Goal: Task Accomplishment & Management: Use online tool/utility

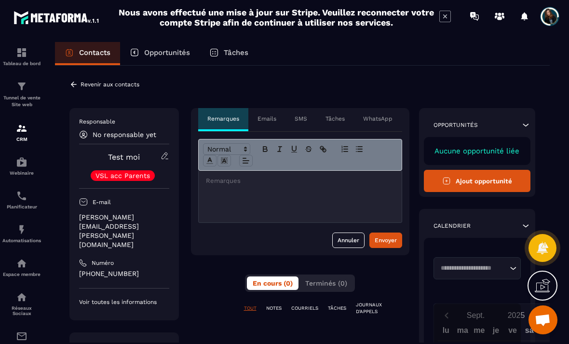
click at [167, 156] on icon at bounding box center [165, 155] width 9 height 9
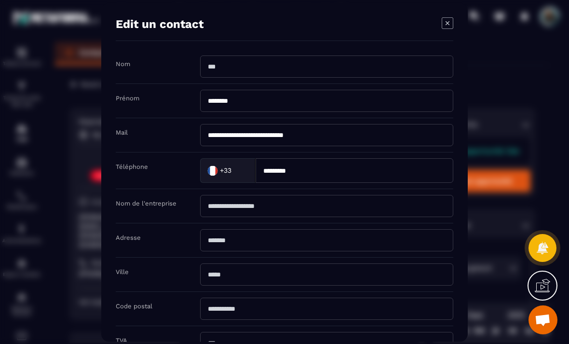
click at [447, 28] on icon "Modal window" at bounding box center [448, 23] width 12 height 12
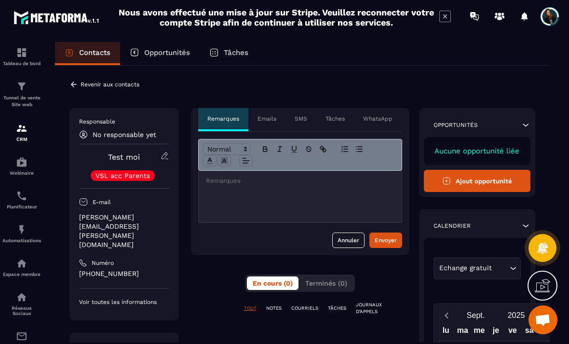
click at [114, 88] on div "Revenir aux contacts" at bounding box center [104, 84] width 70 height 9
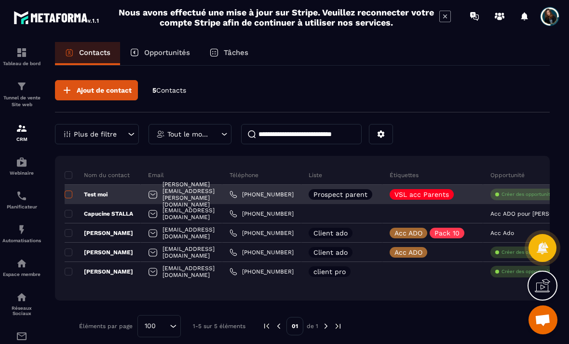
click at [71, 195] on span at bounding box center [69, 194] width 8 height 8
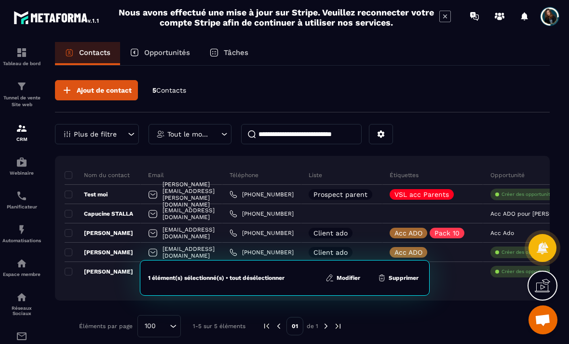
click at [406, 276] on button "Supprimer" at bounding box center [398, 278] width 47 height 10
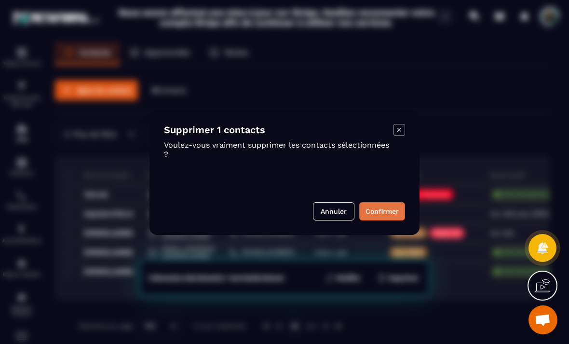
click at [383, 220] on button "Confirmer" at bounding box center [382, 211] width 46 height 18
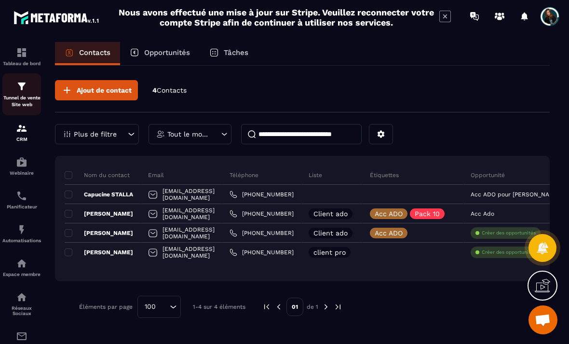
click at [16, 88] on img at bounding box center [22, 87] width 12 height 12
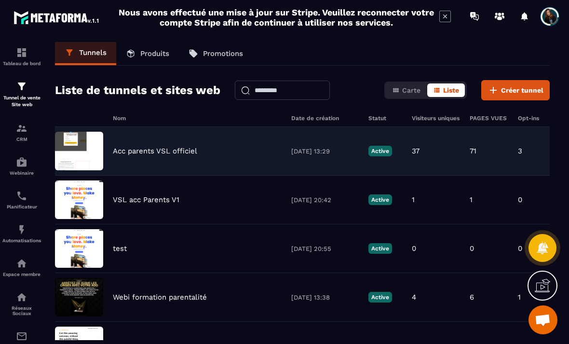
click at [166, 155] on p "Acc parents VSL officiel" at bounding box center [155, 151] width 84 height 9
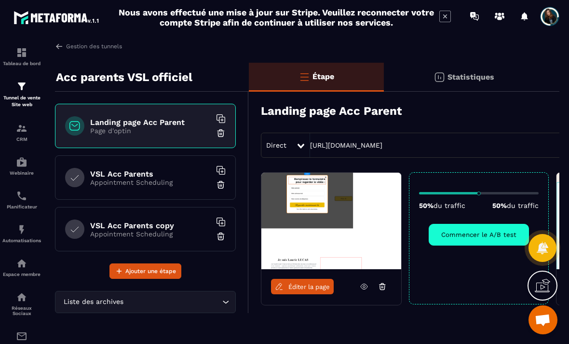
click at [136, 181] on p "Appointment Scheduling" at bounding box center [150, 182] width 121 height 8
click at [111, 183] on p "Appointment Scheduling" at bounding box center [150, 182] width 121 height 8
click at [108, 175] on h6 "VSL Acc Parents" at bounding box center [150, 173] width 121 height 9
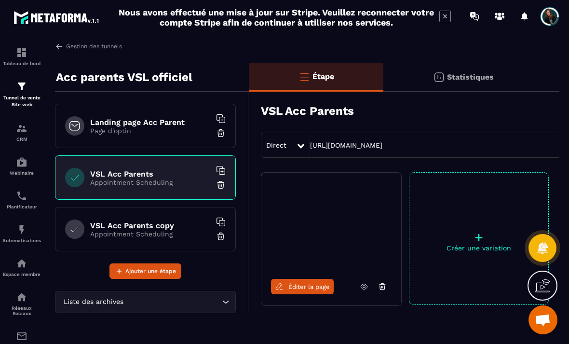
click at [110, 170] on h6 "VSL Acc Parents" at bounding box center [150, 173] width 121 height 9
click at [116, 228] on h6 "VSL Acc Parents copy" at bounding box center [150, 225] width 121 height 9
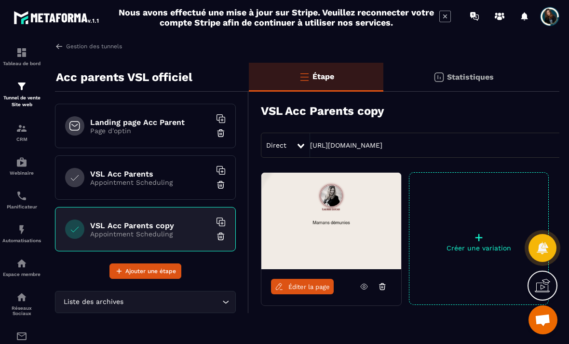
click at [223, 240] on img at bounding box center [221, 236] width 10 height 10
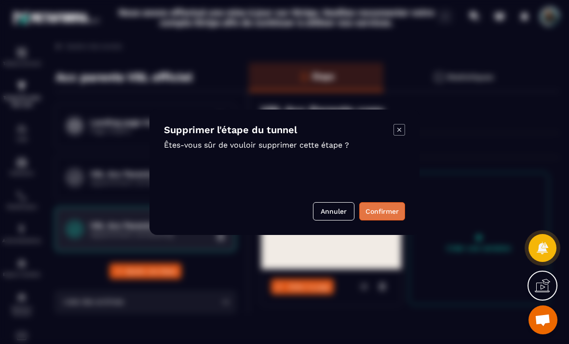
click at [393, 220] on button "Confirmer" at bounding box center [382, 211] width 46 height 18
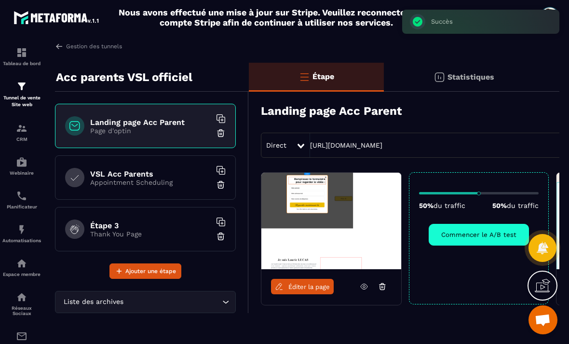
click at [119, 230] on p "Thank You Page" at bounding box center [150, 234] width 121 height 8
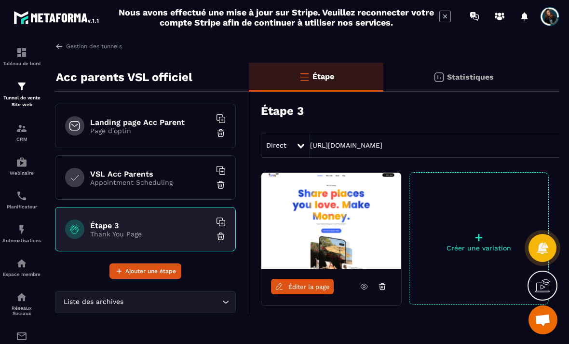
click at [112, 132] on p "Page d'optin" at bounding box center [150, 131] width 121 height 8
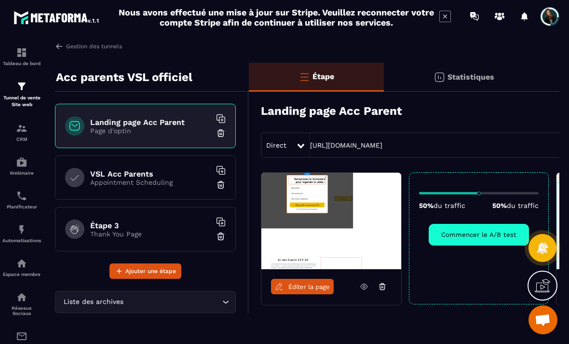
click at [116, 176] on h6 "VSL Acc Parents" at bounding box center [150, 173] width 121 height 9
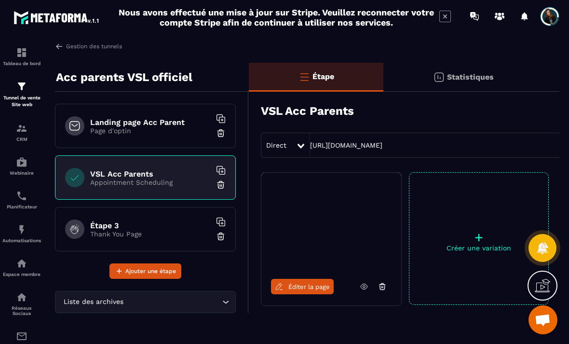
click at [309, 289] on span "Éditer la page" at bounding box center [308, 286] width 41 height 7
